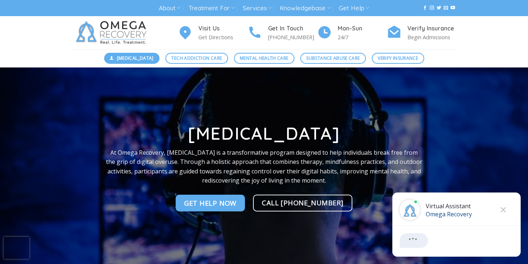
click at [150, 59] on span "[MEDICAL_DATA]" at bounding box center [135, 58] width 37 height 7
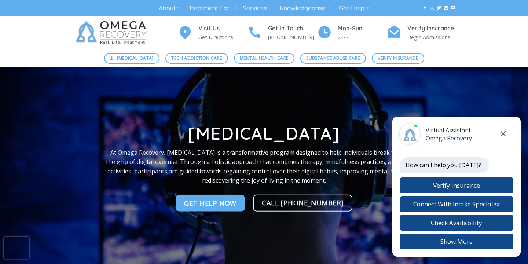
click at [502, 134] on icon "Close chat" at bounding box center [502, 133] width 5 height 5
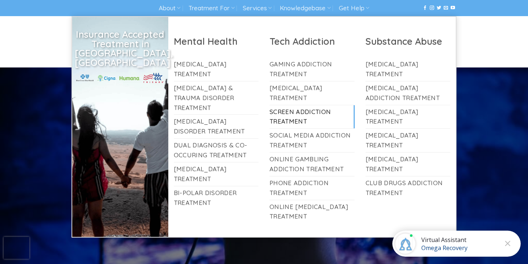
click at [287, 114] on link "Screen Addiction Treatment" at bounding box center [311, 116] width 85 height 23
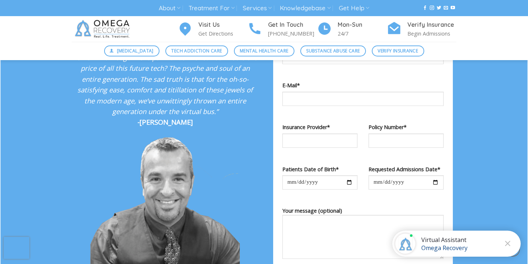
scroll to position [855, 0]
